Goal: Information Seeking & Learning: Learn about a topic

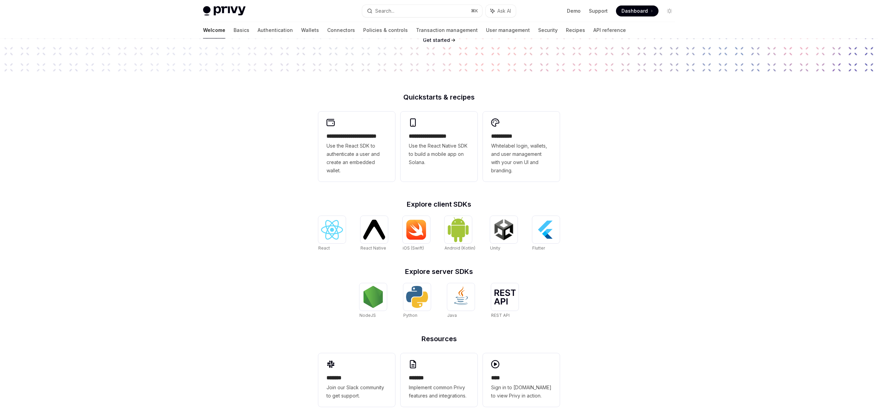
scroll to position [121, 0]
click at [330, 239] on img at bounding box center [332, 231] width 22 height 20
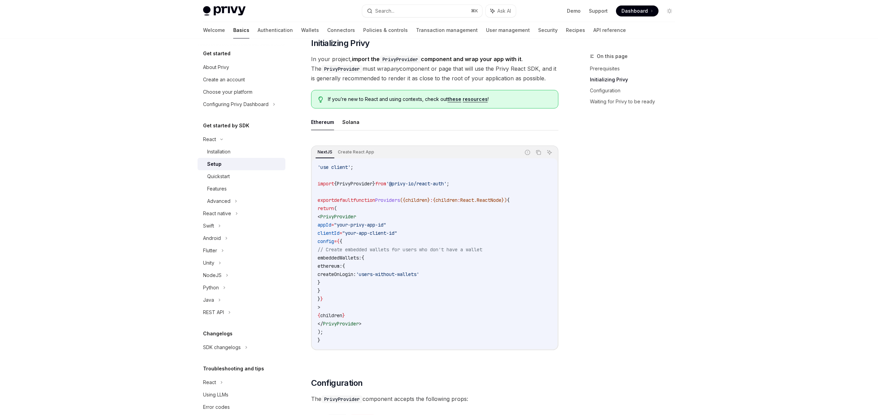
scroll to position [134, 0]
click at [397, 232] on span ""your-app-client-id"" at bounding box center [369, 232] width 55 height 6
click at [387, 253] on code "'use client' ; import { PrivyProvider } from '@privy-io/react-auth' ; export de…" at bounding box center [434, 252] width 234 height 181
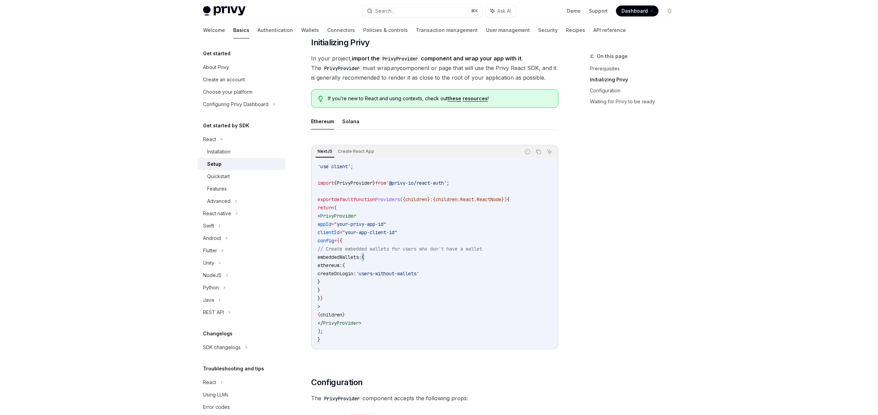
click at [361, 257] on span "embeddedWallets:" at bounding box center [339, 257] width 44 height 6
click at [400, 271] on span "'users-without-wallets'" at bounding box center [387, 273] width 63 height 6
click at [419, 273] on span "'users-without-wallets'" at bounding box center [387, 273] width 63 height 6
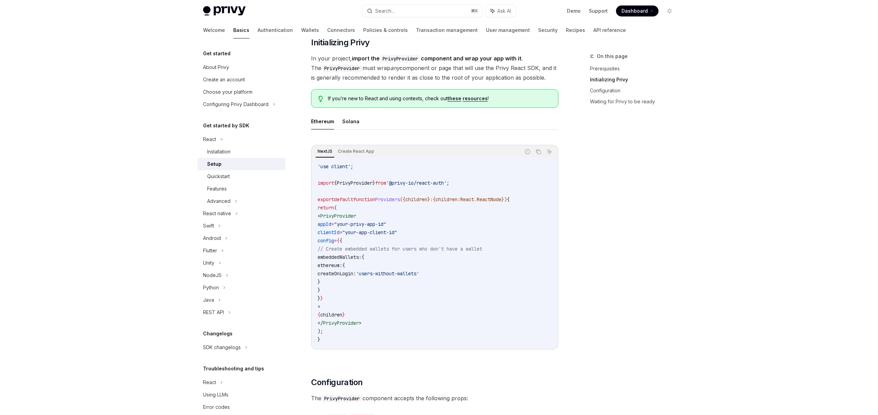
click at [419, 273] on span "'users-without-wallets'" at bounding box center [387, 273] width 63 height 6
click at [419, 274] on span "'users-without-wallets'" at bounding box center [387, 273] width 63 height 6
click at [432, 294] on code "'use client' ; import { PrivyProvider } from '@privy-io/react-auth' ; export de…" at bounding box center [434, 252] width 234 height 181
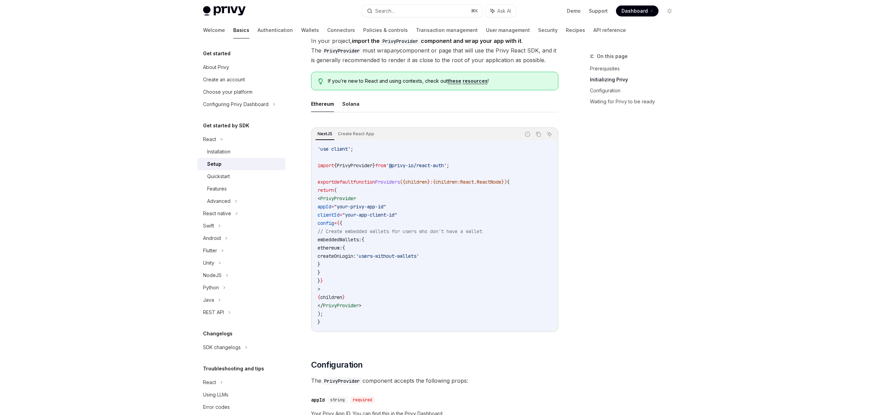
scroll to position [152, 0]
click at [223, 179] on div "Quickstart" at bounding box center [218, 176] width 23 height 8
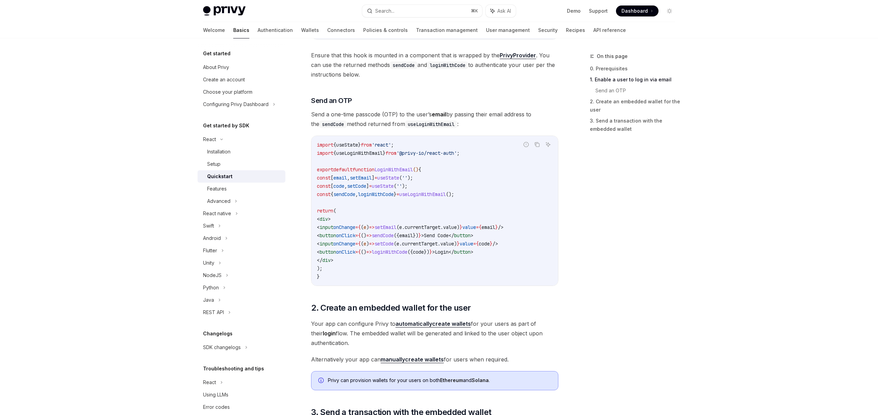
scroll to position [235, 0]
click at [413, 236] on span "email" at bounding box center [406, 235] width 14 height 6
click at [448, 236] on span "Send Code" at bounding box center [436, 235] width 25 height 6
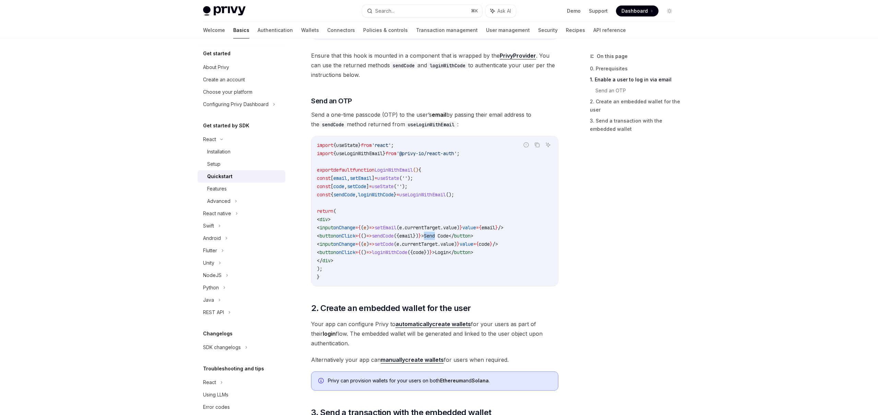
click at [448, 236] on span "Send Code" at bounding box center [436, 235] width 25 height 6
click at [456, 258] on code "import { useState } from 'react' ; import { useLoginWithEmail } from '@privy-io…" at bounding box center [435, 211] width 236 height 140
click at [424, 253] on span "code" at bounding box center [418, 252] width 11 height 6
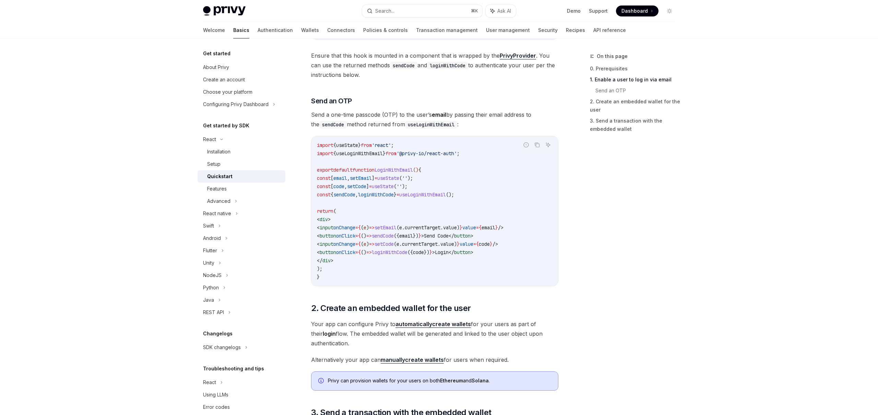
click at [424, 253] on span "code" at bounding box center [418, 252] width 11 height 6
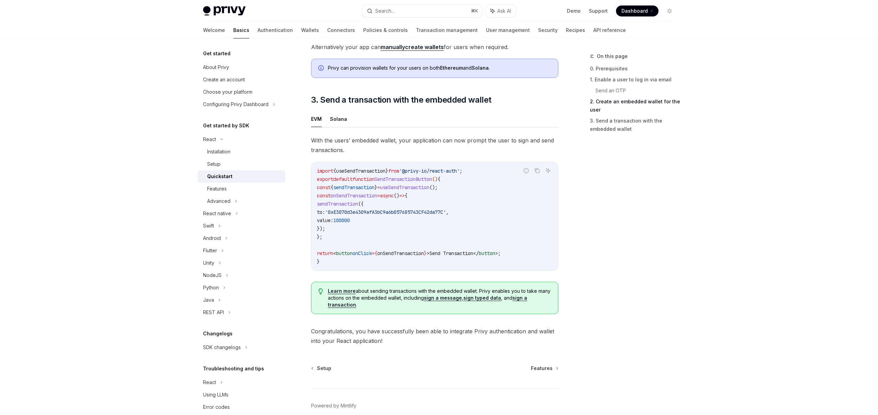
scroll to position [548, 0]
click at [404, 217] on code "import { useSendTransaction } from '@privy-io/react-auth' ; export default func…" at bounding box center [435, 215] width 236 height 99
click at [386, 226] on code "import { useSendTransaction } from '@privy-io/react-auth' ; export default func…" at bounding box center [435, 215] width 236 height 99
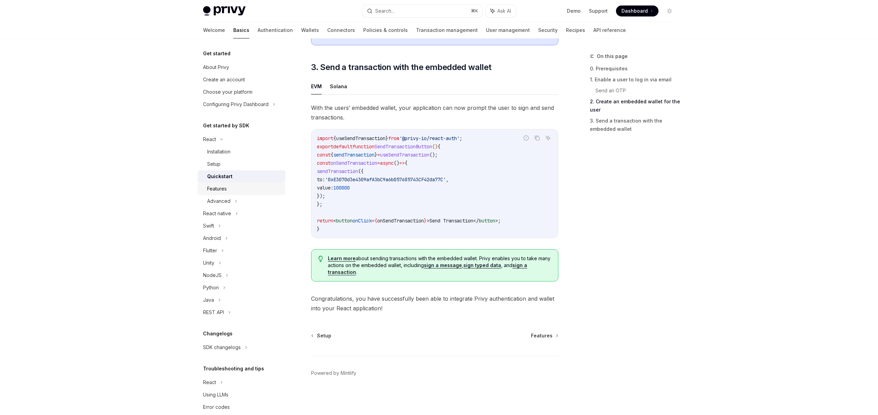
click at [220, 187] on div "Features" at bounding box center [217, 188] width 20 height 8
type textarea "*"
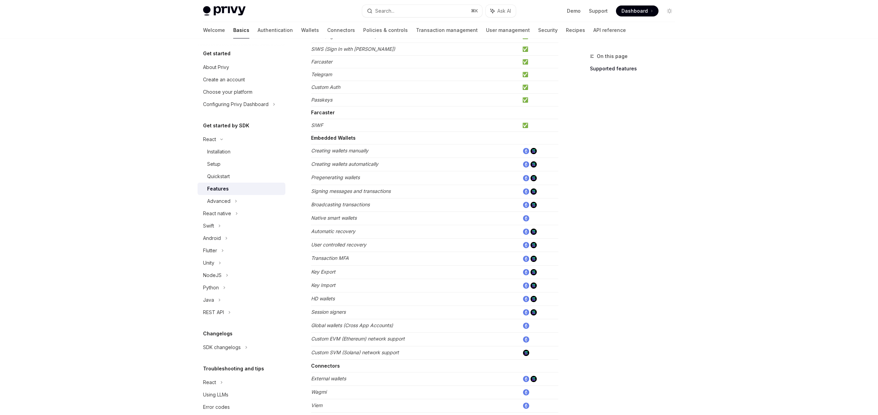
scroll to position [135, 0]
